Goal: Check status: Check status

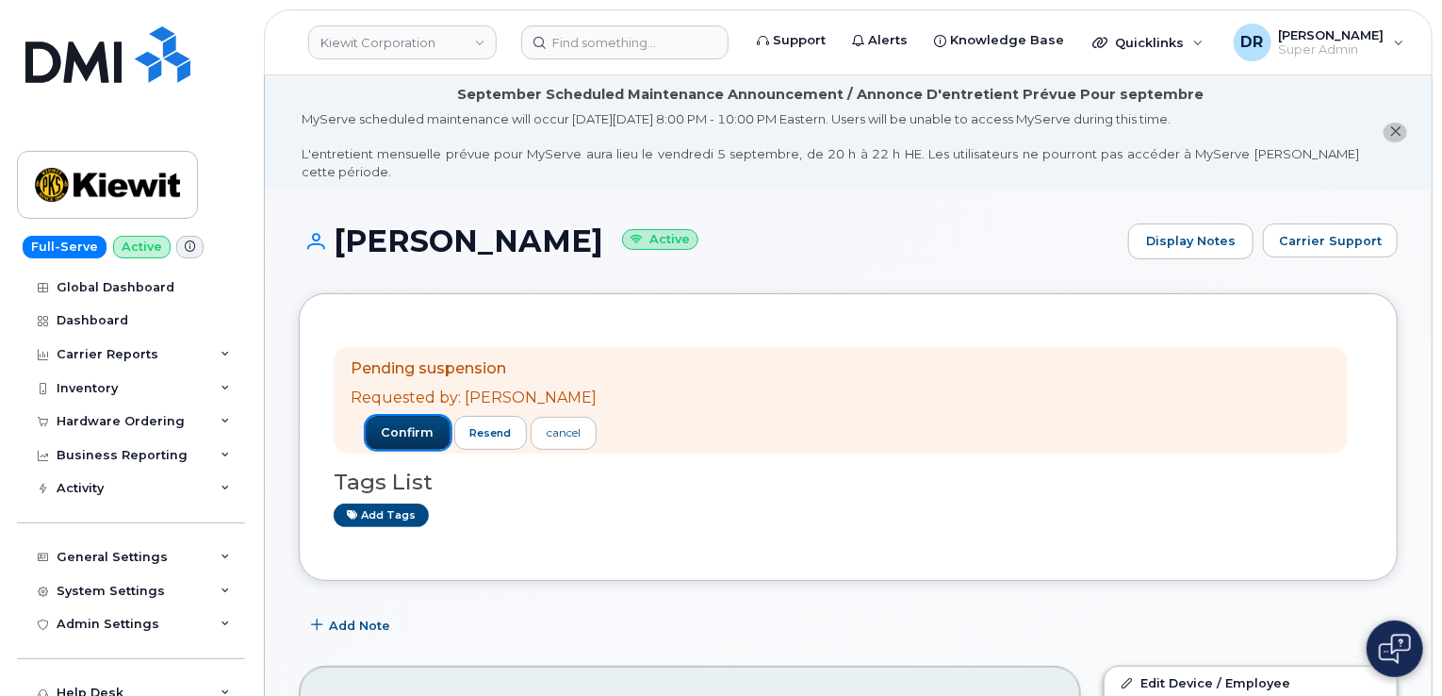
drag, startPoint x: 417, startPoint y: 420, endPoint x: 432, endPoint y: 451, distance: 33.7
click at [417, 420] on button "confirm" at bounding box center [408, 433] width 85 height 34
